Goal: Information Seeking & Learning: Find specific fact

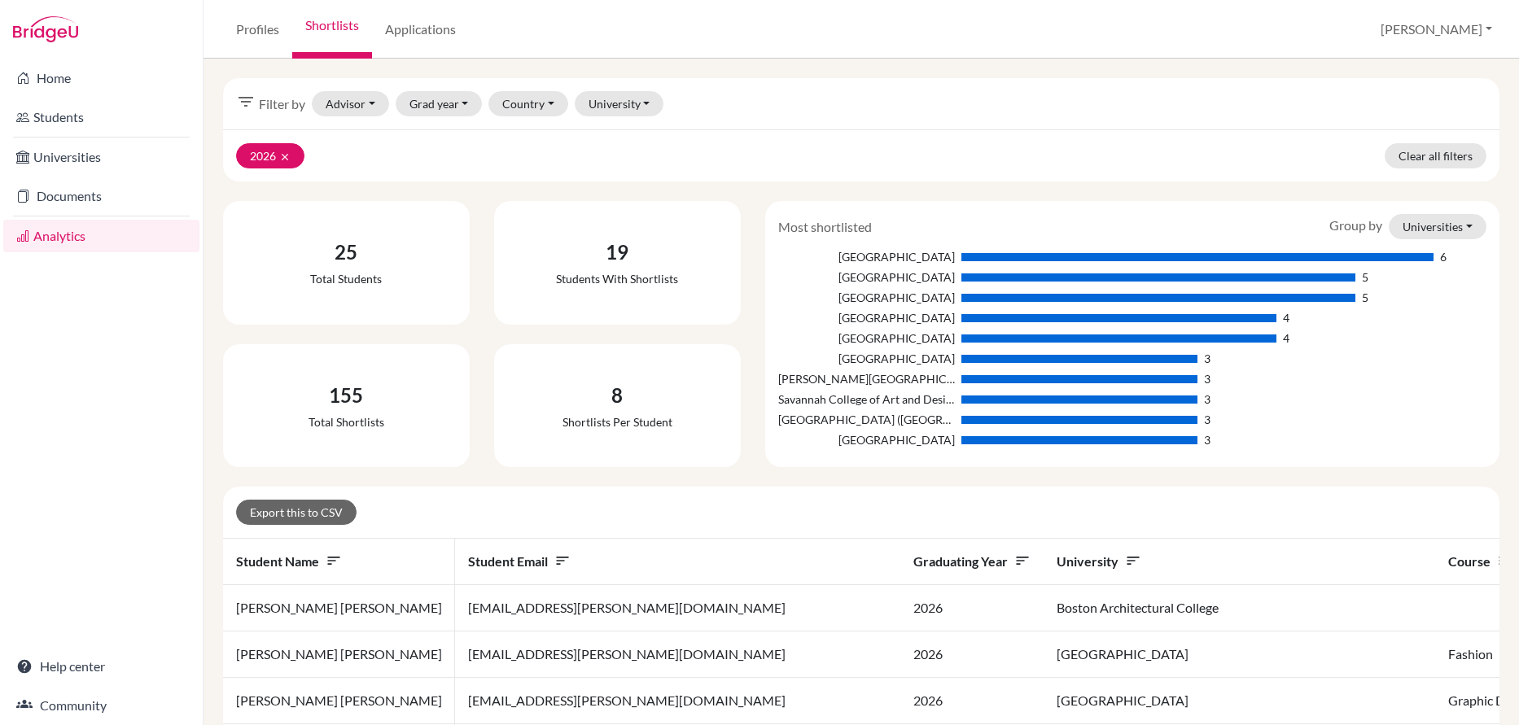
scroll to position [490, 0]
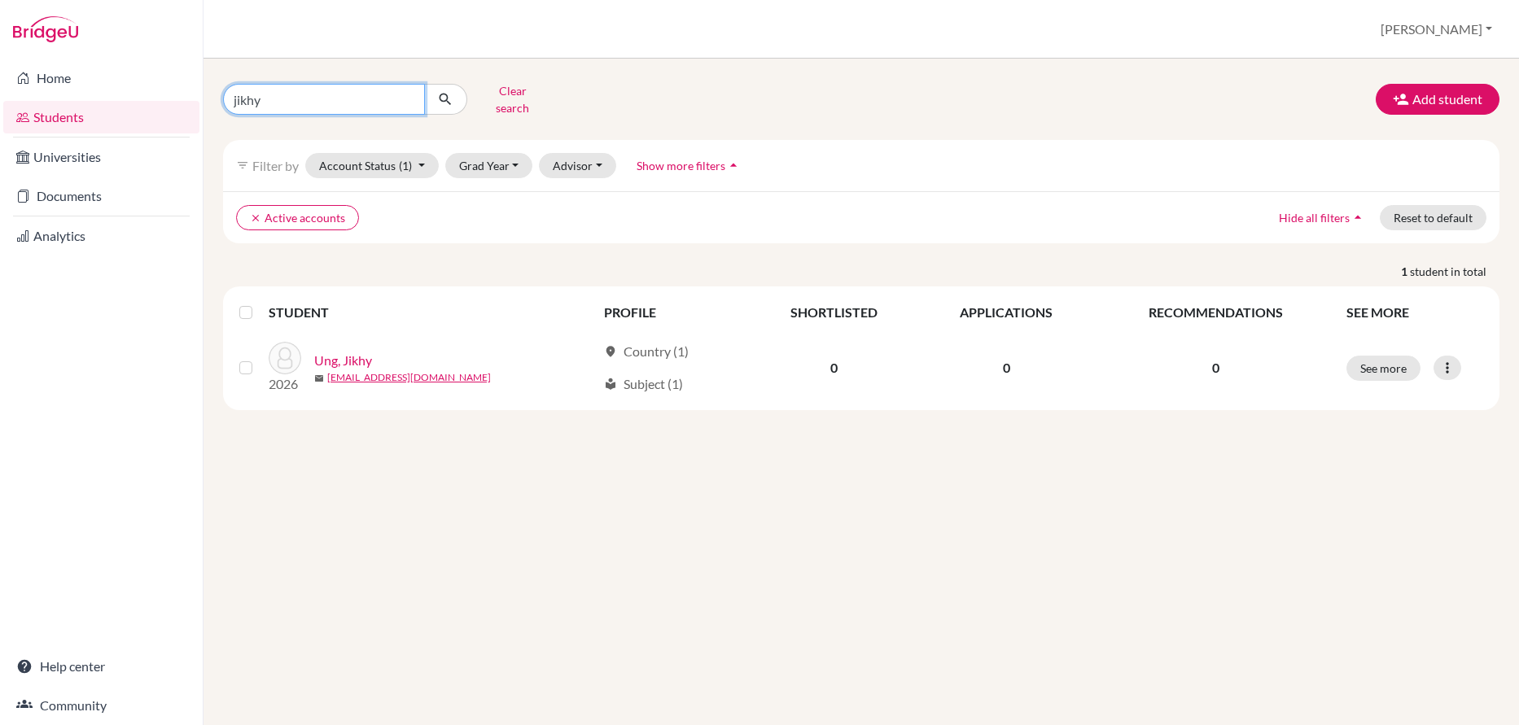
click at [247, 95] on input "jikhy" at bounding box center [324, 99] width 202 height 31
type input "rosa"
click button "submit" at bounding box center [445, 99] width 43 height 31
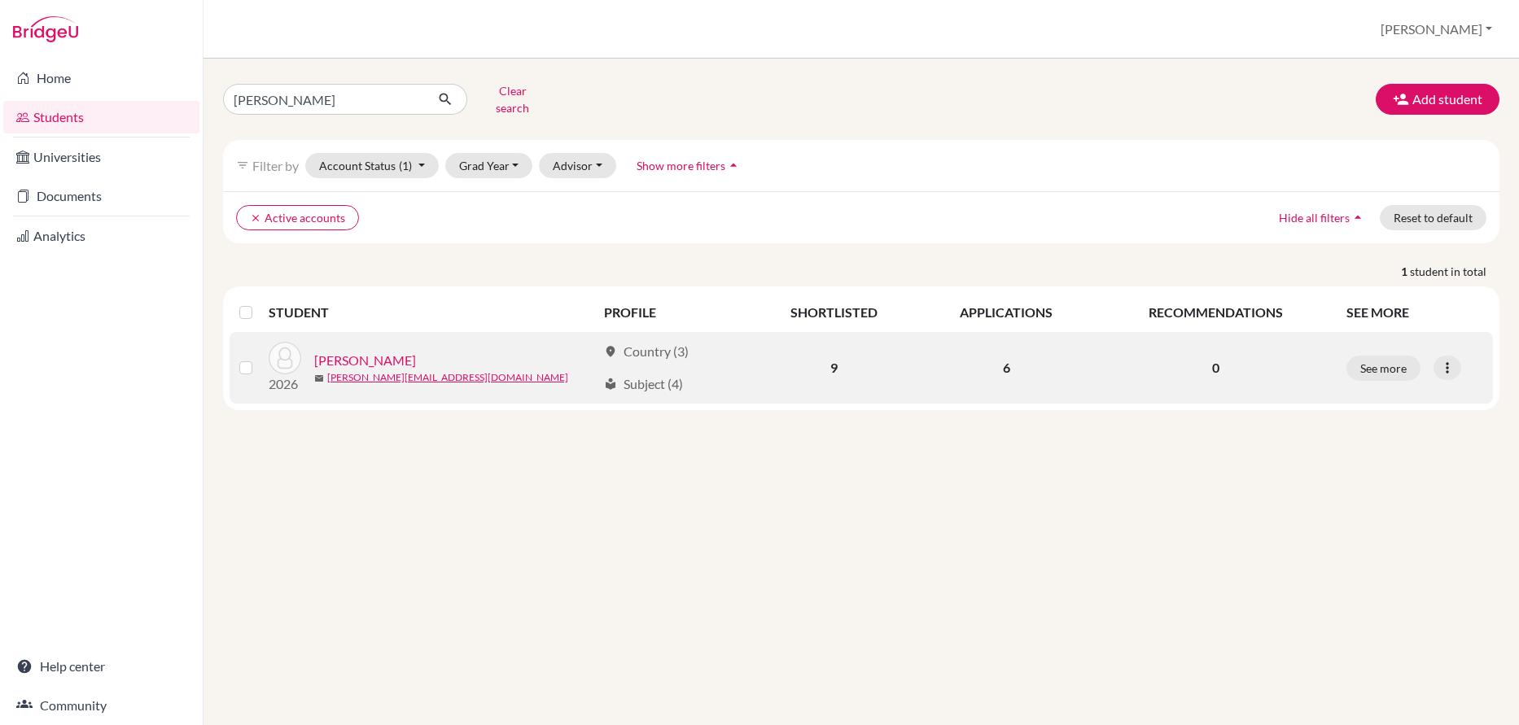
click at [337, 351] on link "Rath, Rosa" at bounding box center [365, 361] width 102 height 20
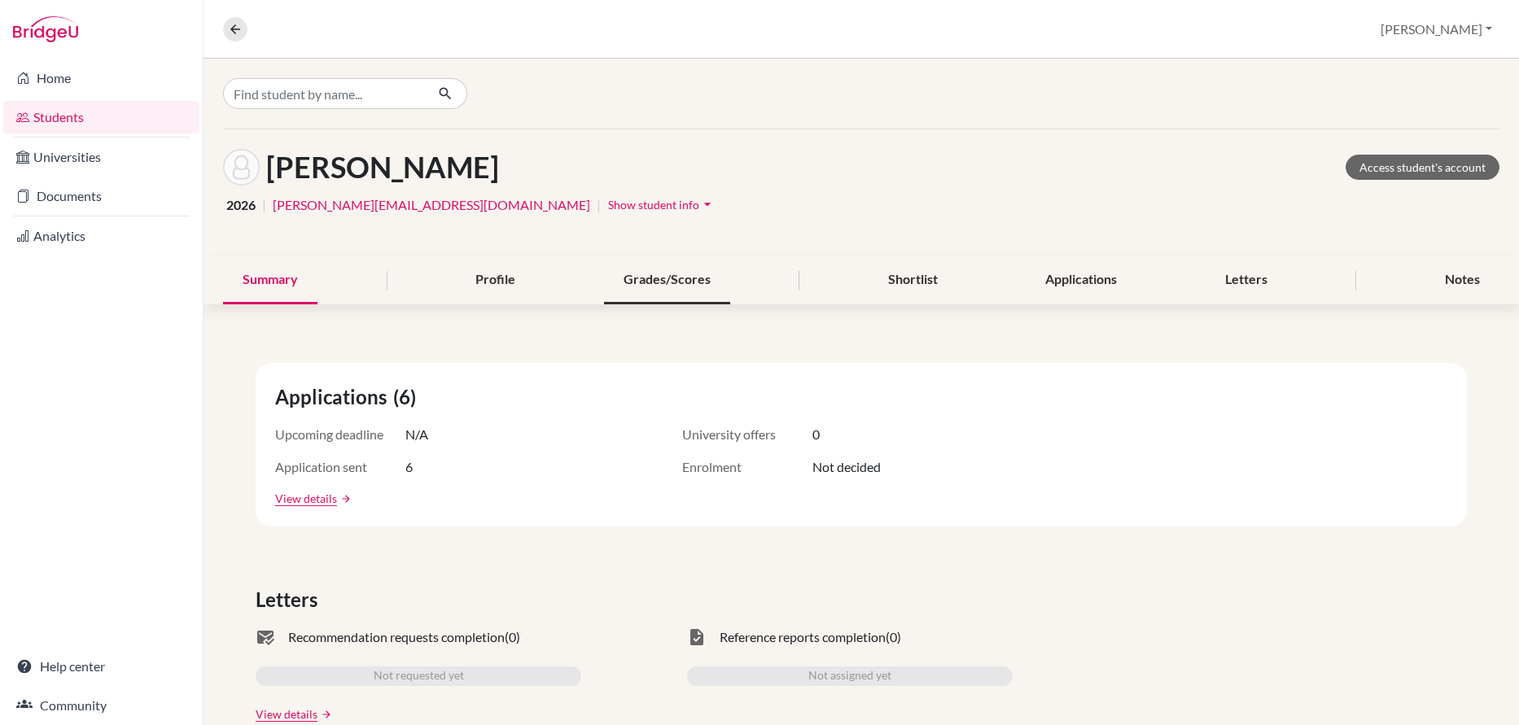
click at [652, 287] on div "Grades/Scores" at bounding box center [667, 280] width 126 height 48
